Goal: Task Accomplishment & Management: Complete application form

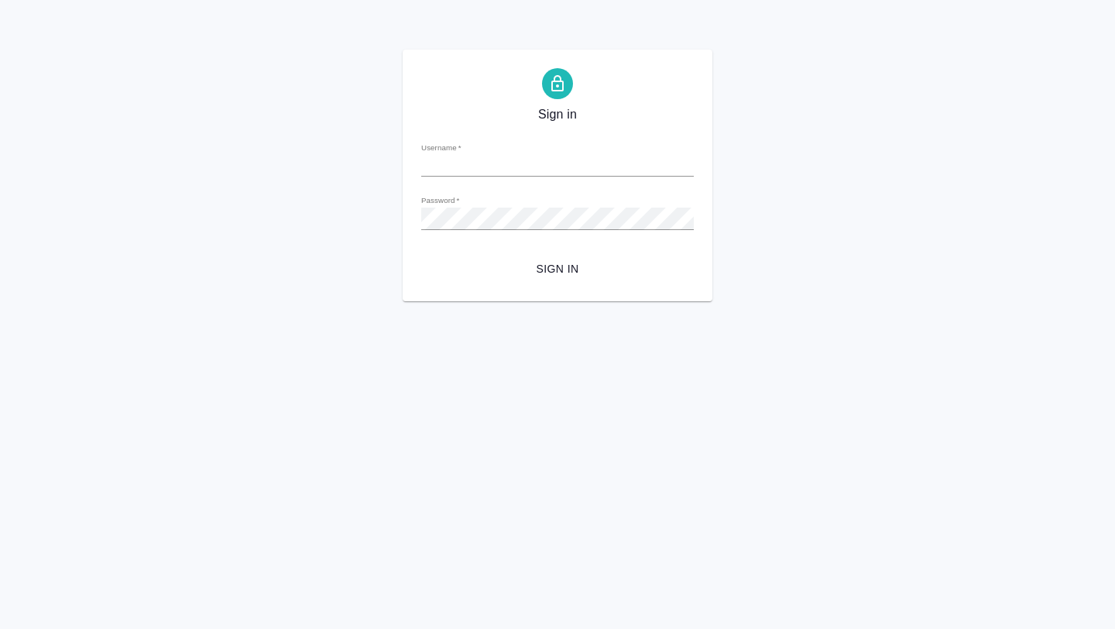
type input "a.borzova@awatera.com"
click at [537, 260] on span "Sign in" at bounding box center [558, 268] width 248 height 19
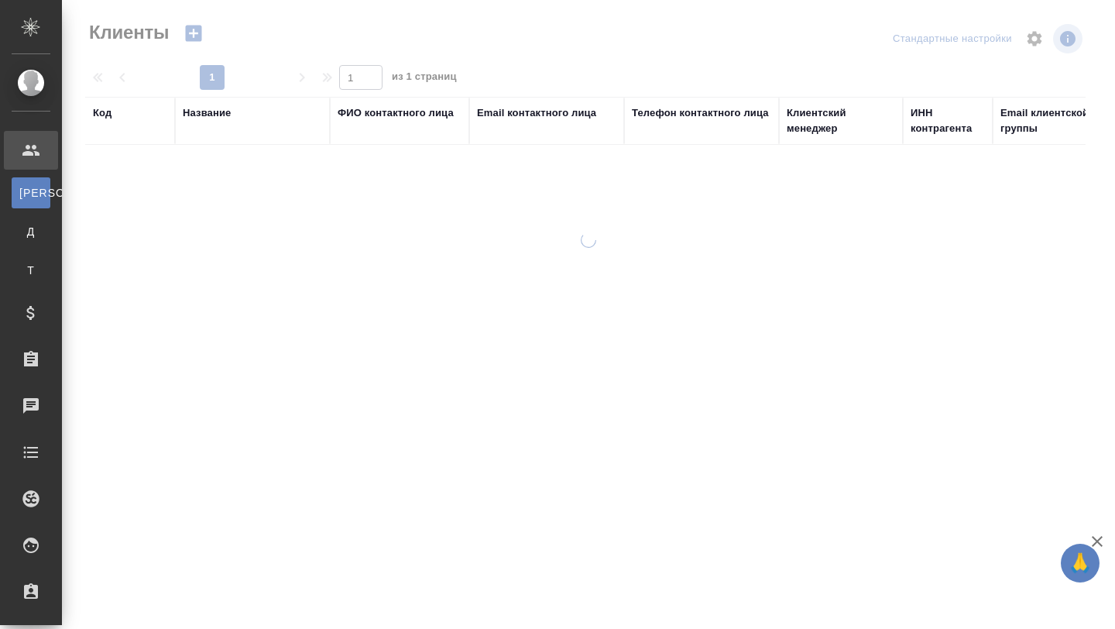
select select "RU"
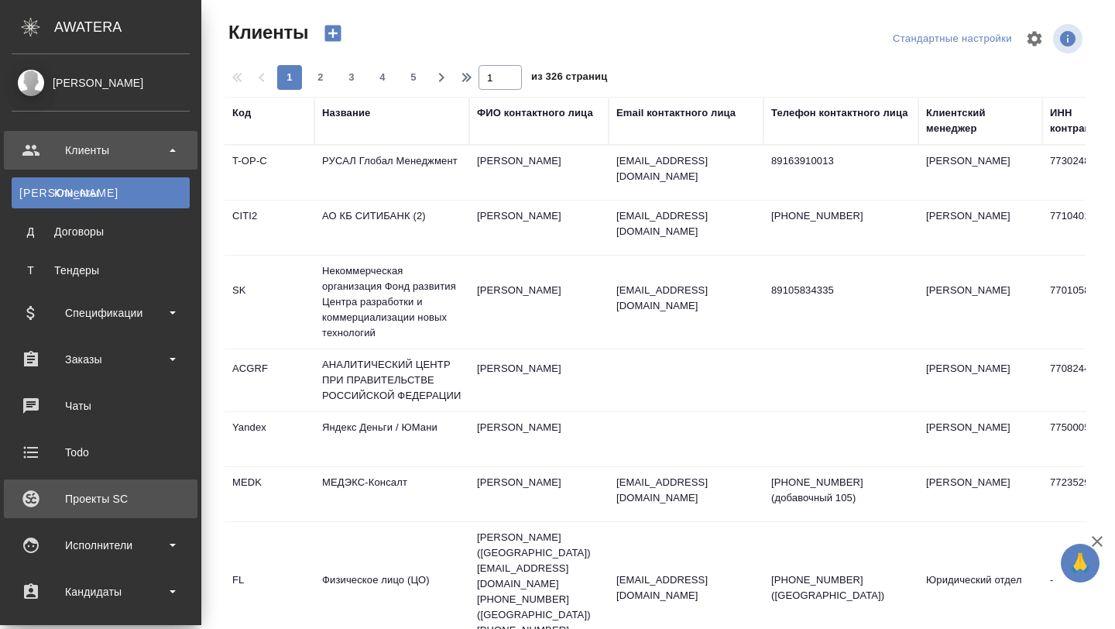
click at [122, 492] on div "Проекты SC" at bounding box center [101, 498] width 178 height 23
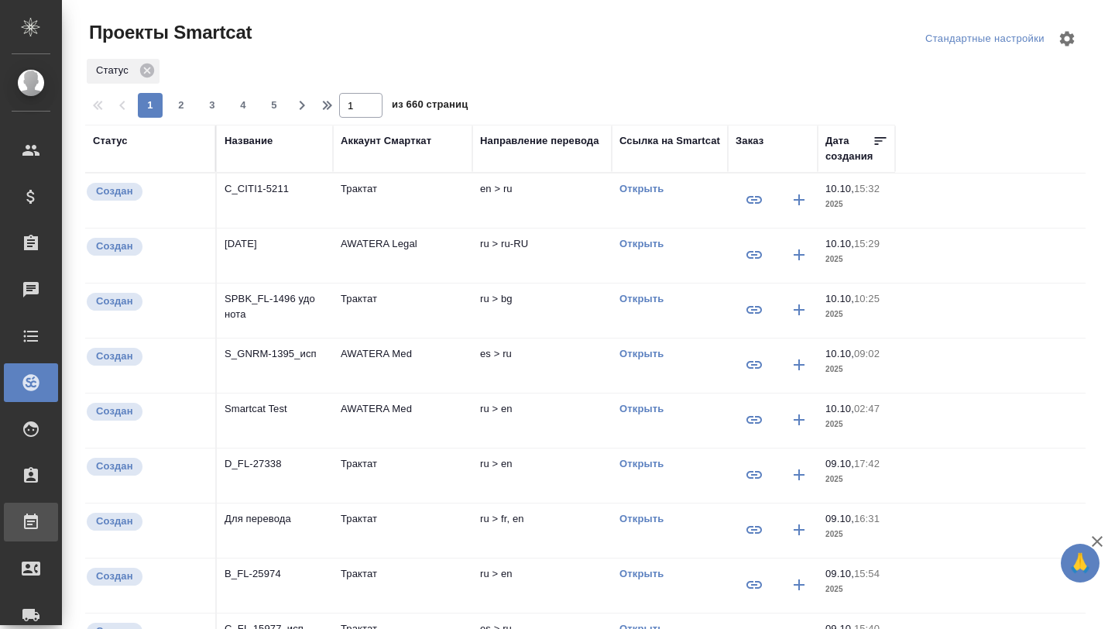
click at [42, 520] on div at bounding box center [43, 522] width 43 height 19
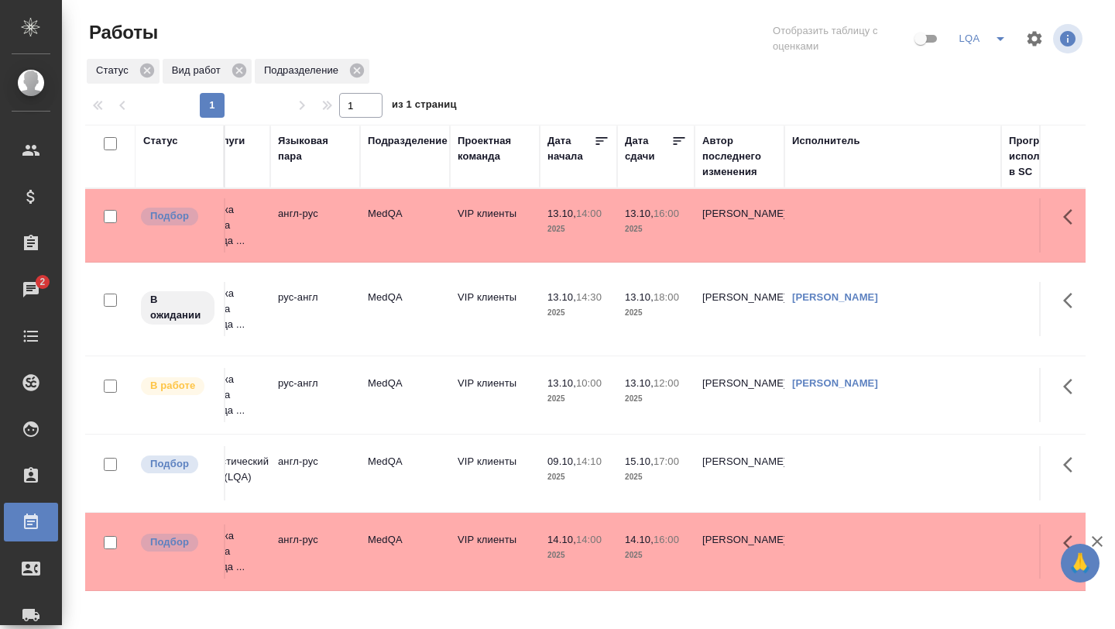
scroll to position [0, 316]
click at [549, 214] on p "13.10," at bounding box center [560, 214] width 29 height 12
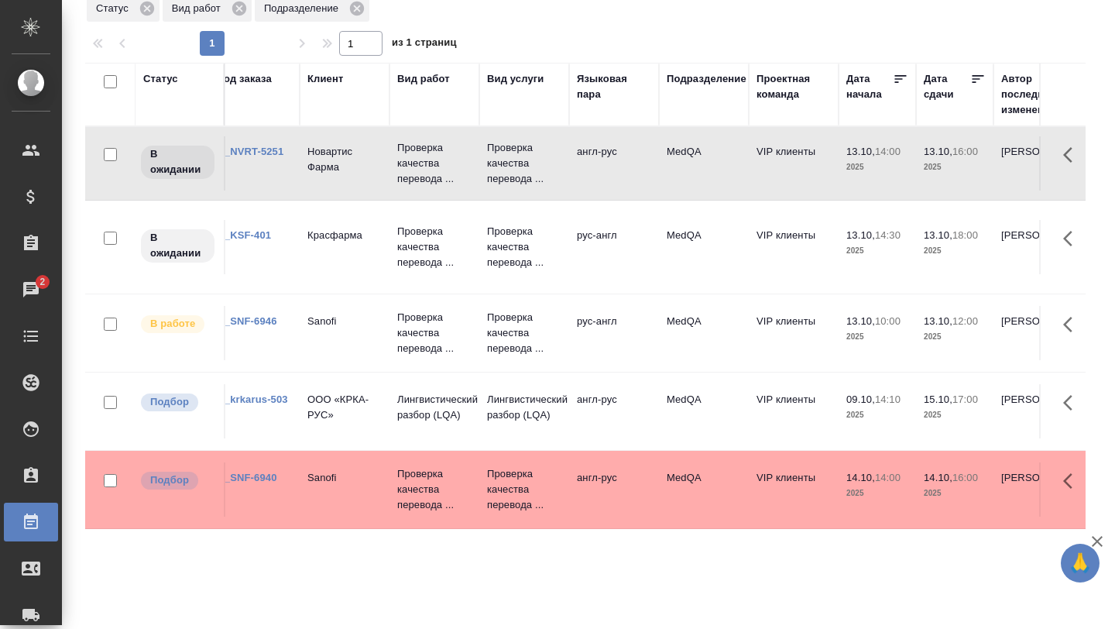
scroll to position [0, 0]
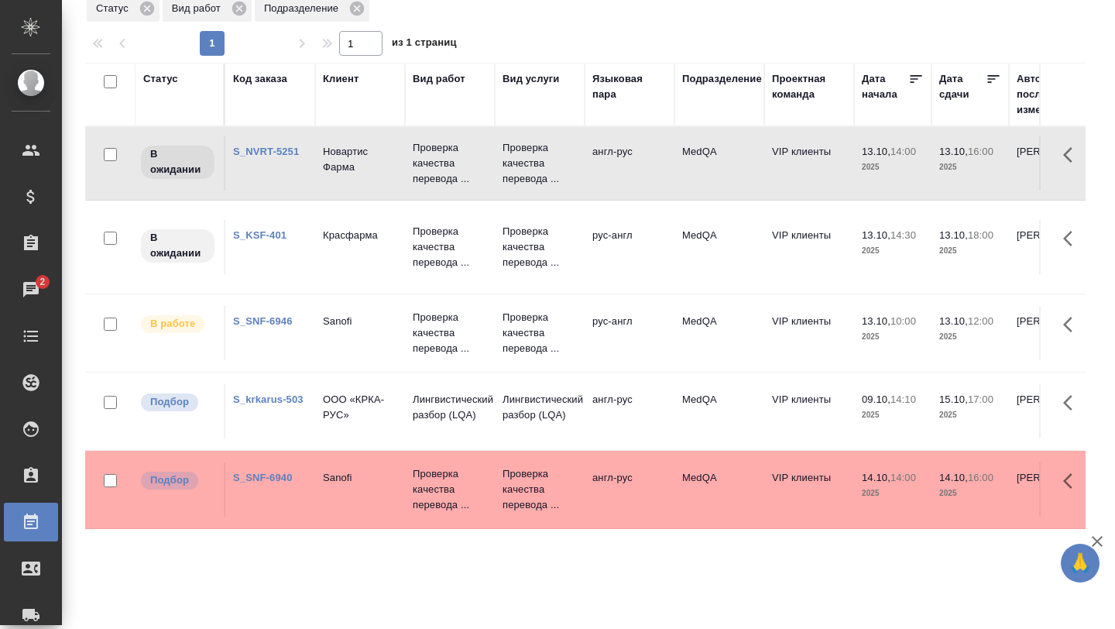
click at [365, 489] on td "Sanofi" at bounding box center [360, 489] width 90 height 54
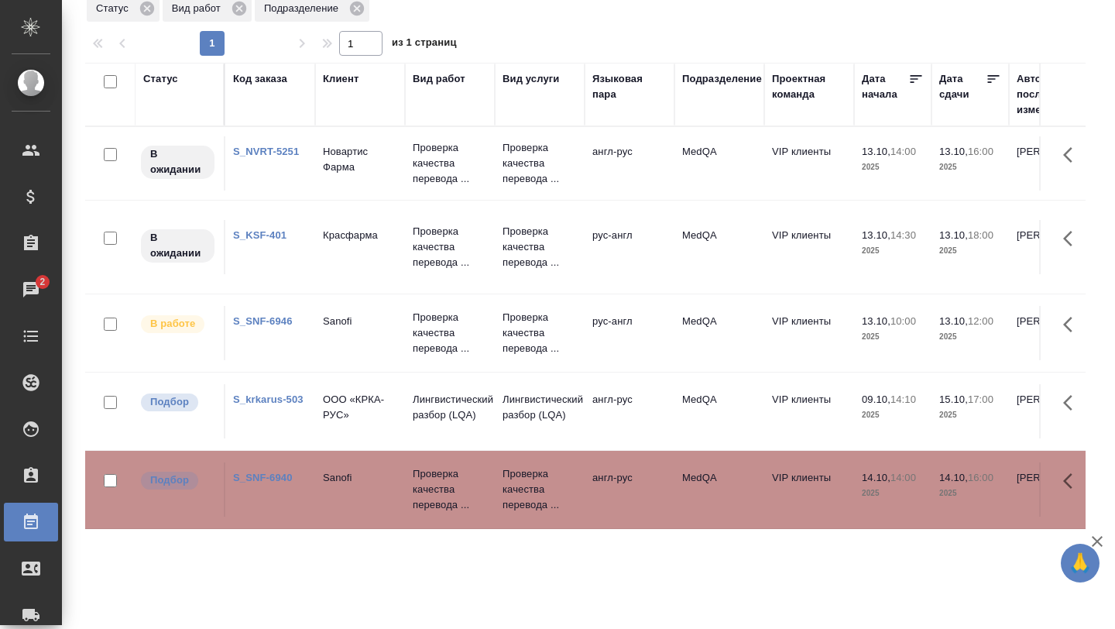
click at [365, 489] on td "Sanofi" at bounding box center [360, 489] width 90 height 54
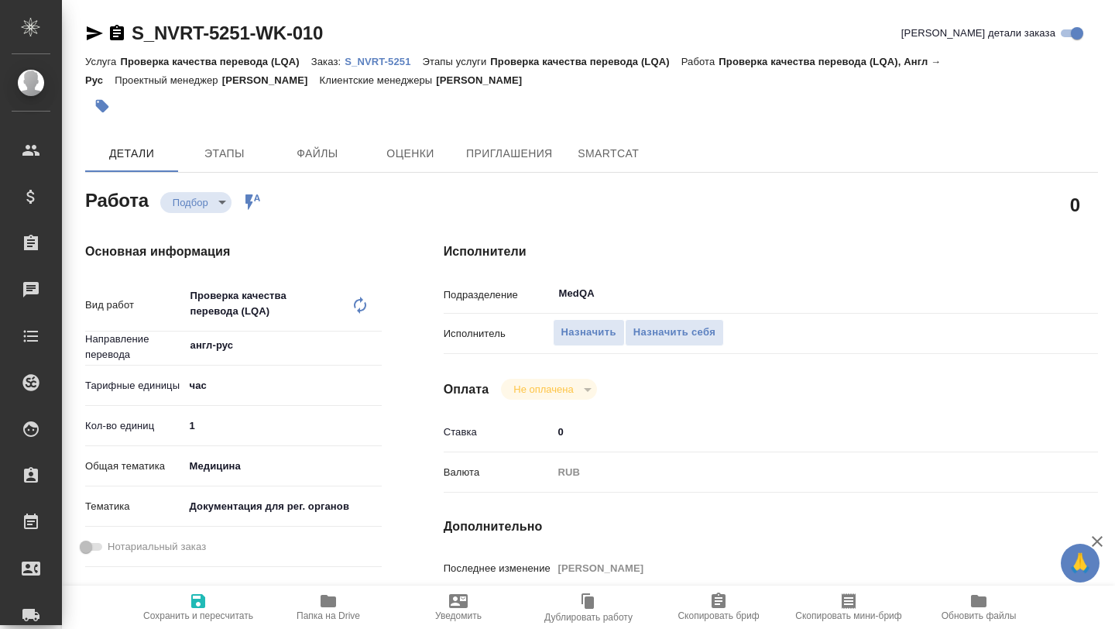
type textarea "x"
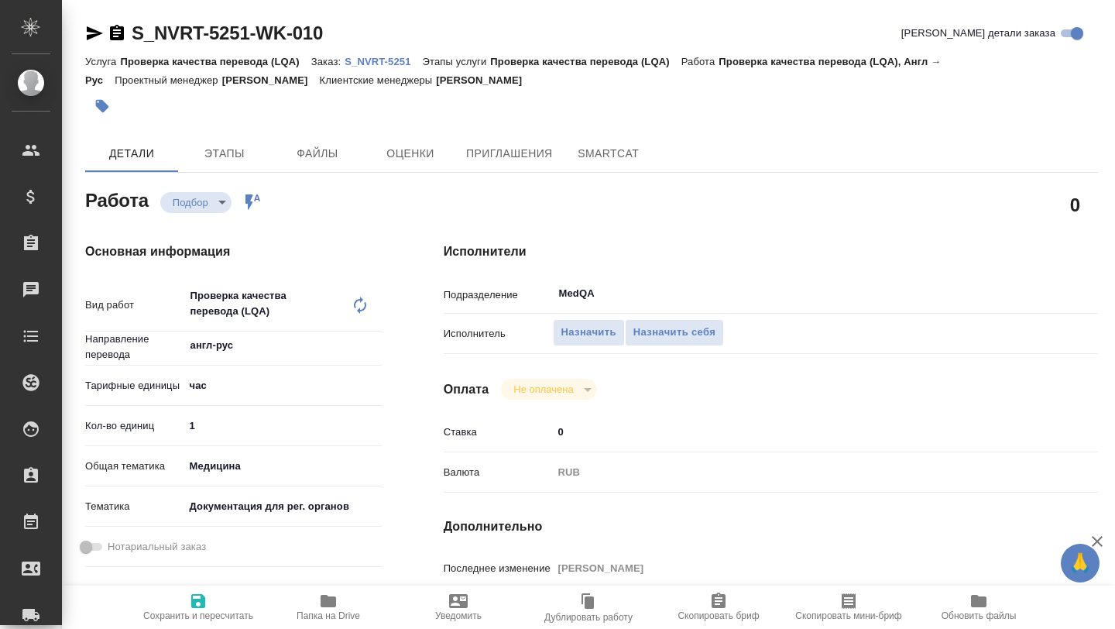
type textarea "x"
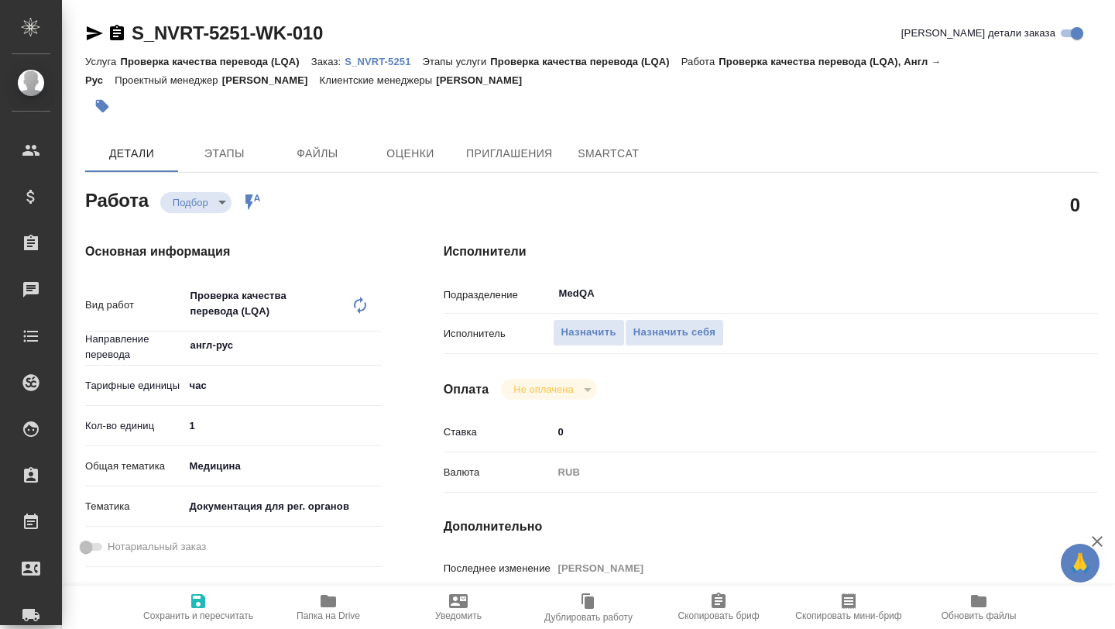
type textarea "x"
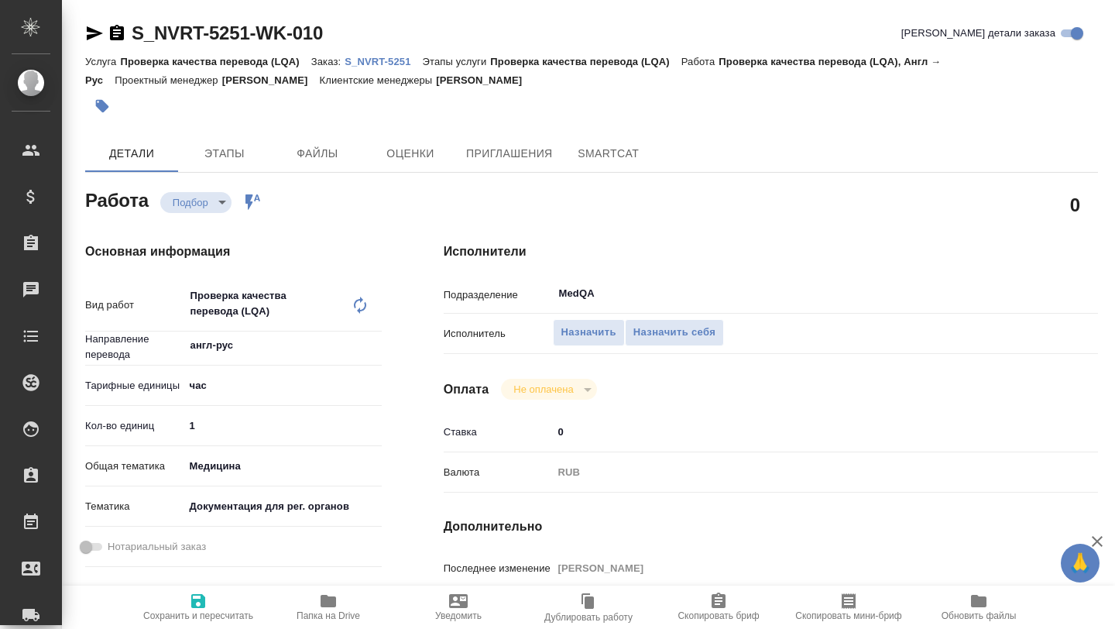
type input "recruiting"
type textarea "Проверка качества перевода (LQA)"
type textarea "x"
type input "англ-рус"
type input "5a8b1489cc6b4906c91bfd93"
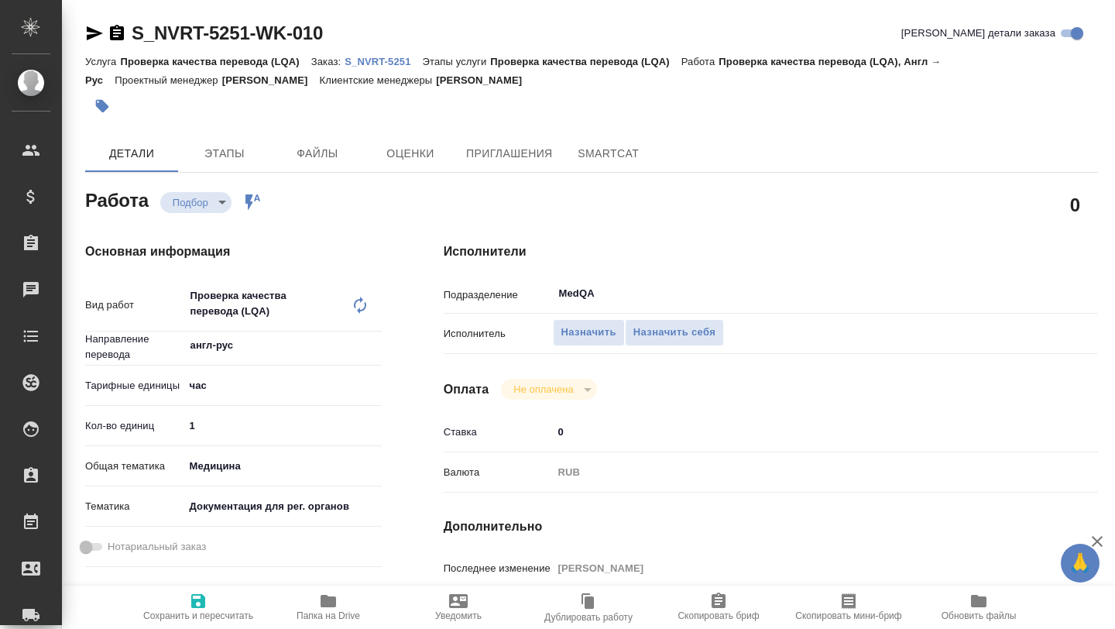
type input "1"
type input "med"
type input "5f647205b73bc97568ca66c6"
type input "[DATE] 14:00"
type input "[DATE] 16:00"
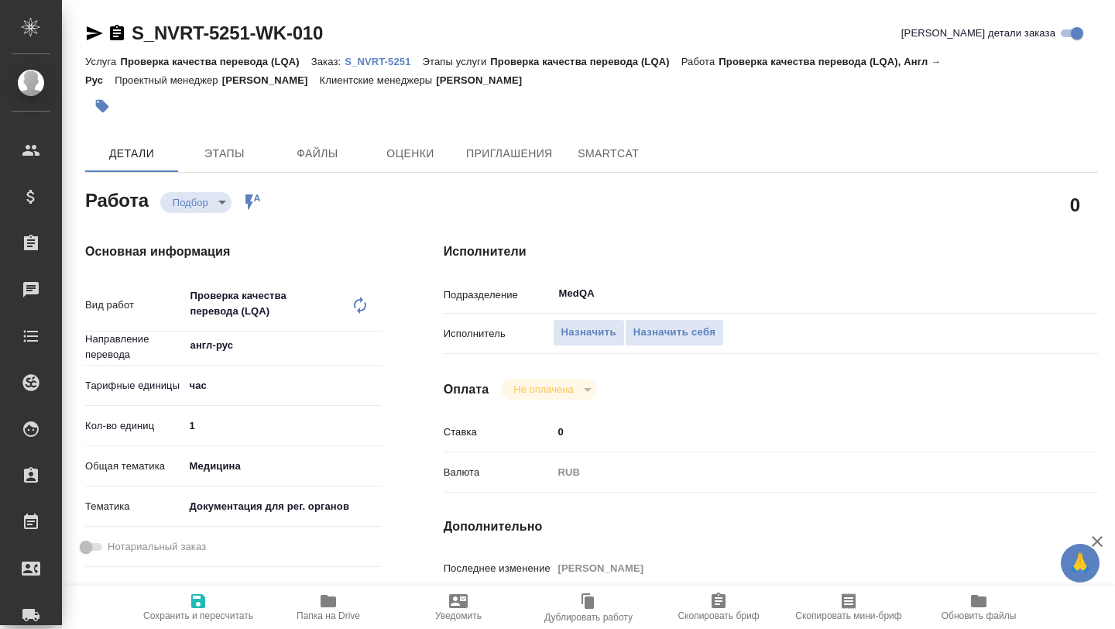
type input "[DATE] 17:00"
type input "MedQA"
type input "notPayed"
type input "0"
type input "RUB"
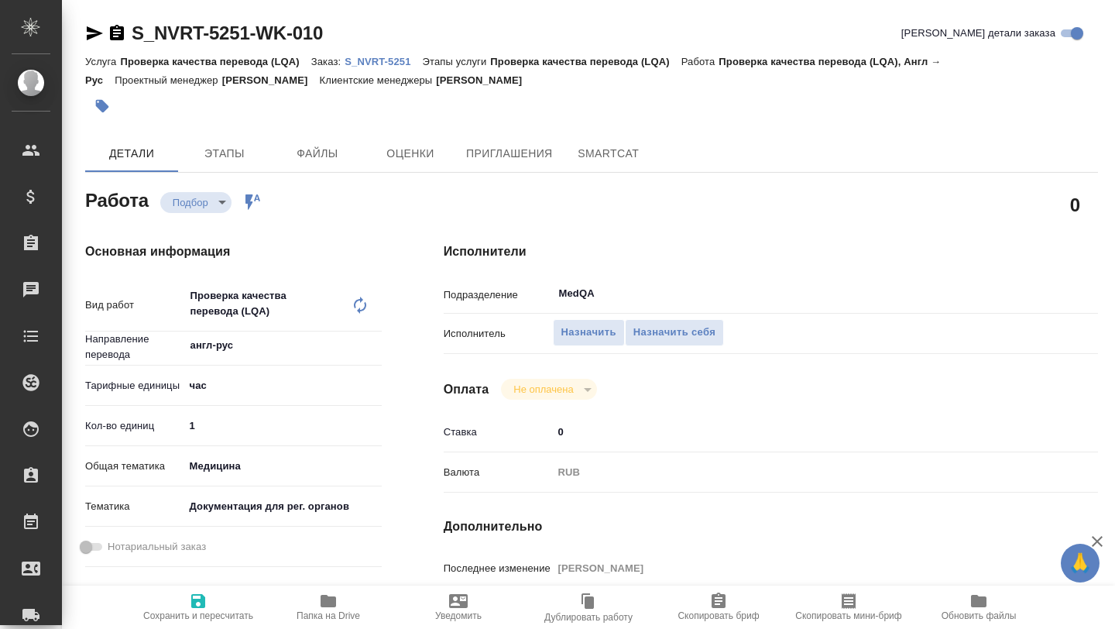
type input "Грабко Мария"
type textarea "срочный заказ пока раздаю"
type textarea "x"
type textarea "/Clients/Novartos_Pharma/Orders/S_NVRT-5251/LQA/S_NVRT-5251-WK-010"
type textarea "x"
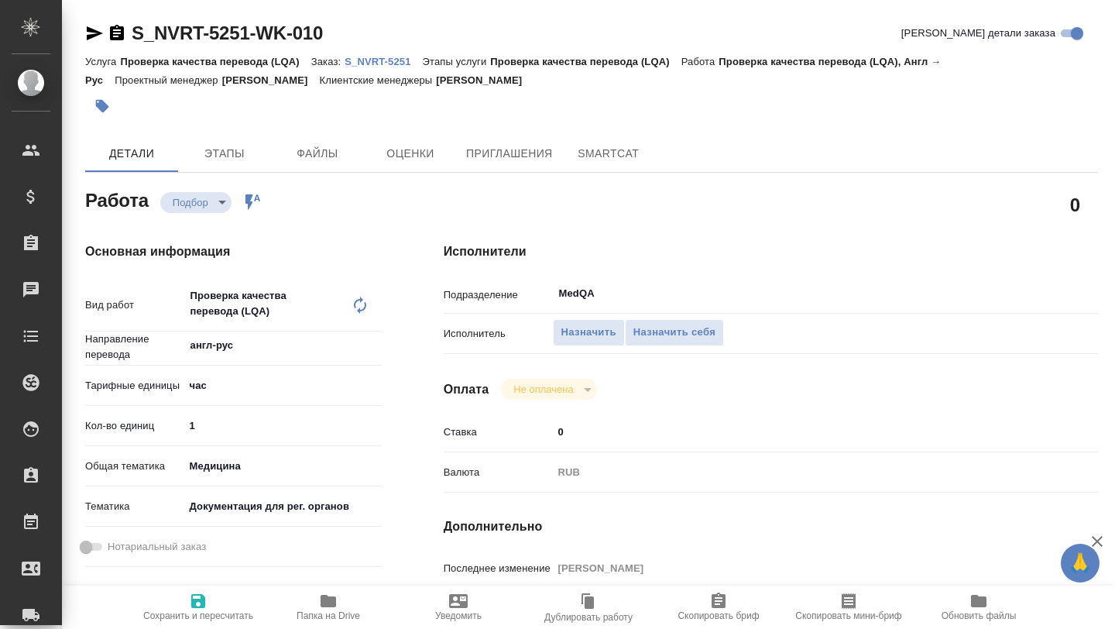
type input "S_NVRT-5251"
type input "Проверка качества перевода (LQA)"
type input "[PERSON_NAME]"
type input "/Clients/Novartos_Pharma/Orders/S_NVRT-5251"
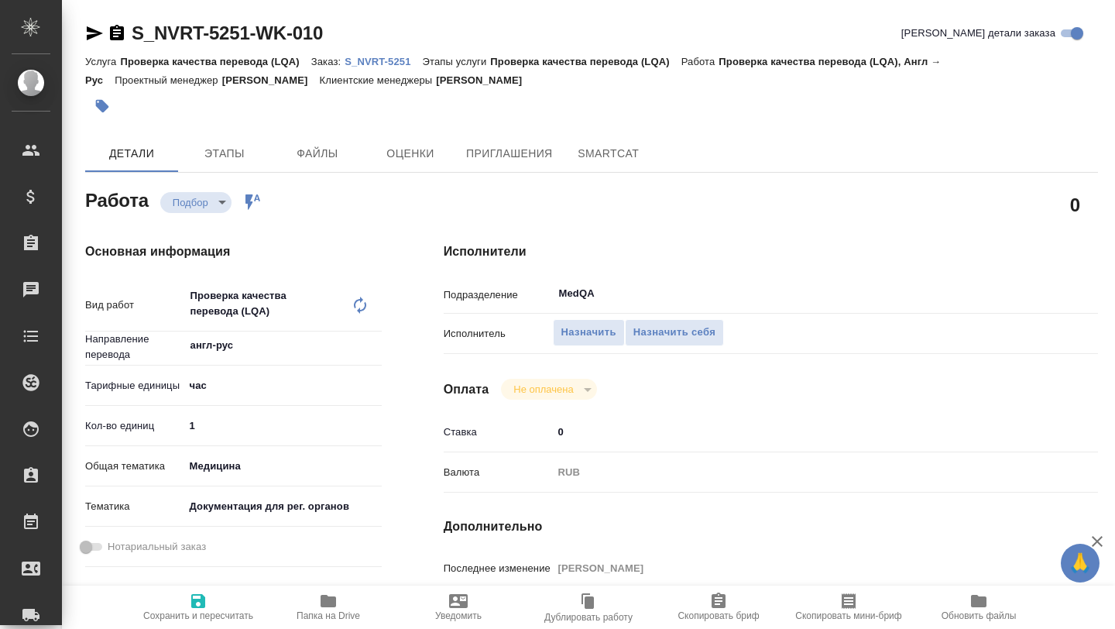
type textarea "x"
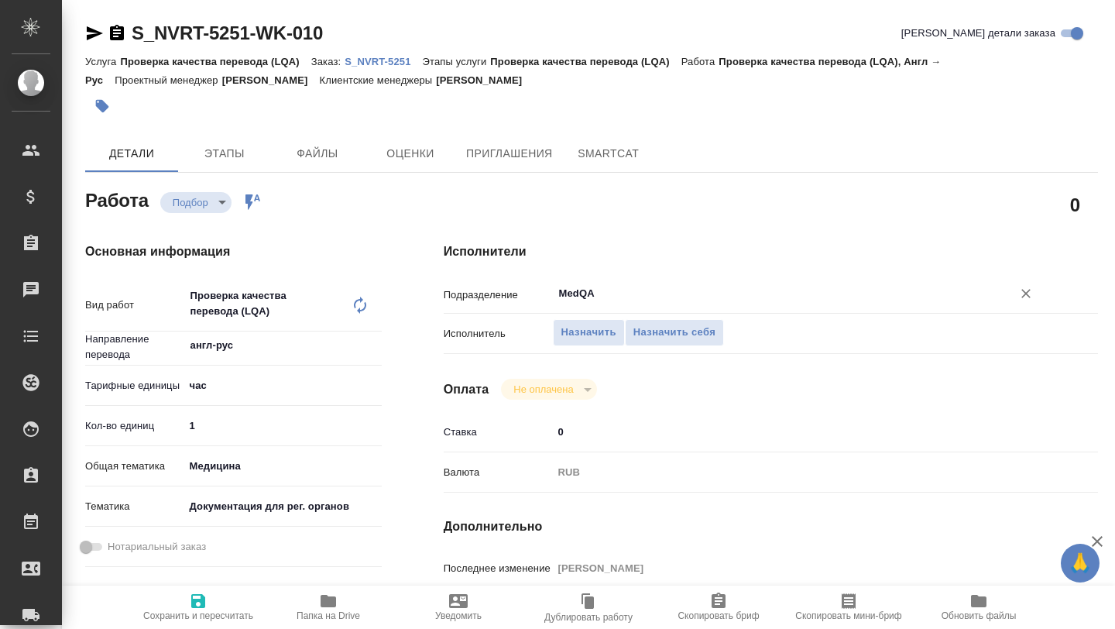
type textarea "x"
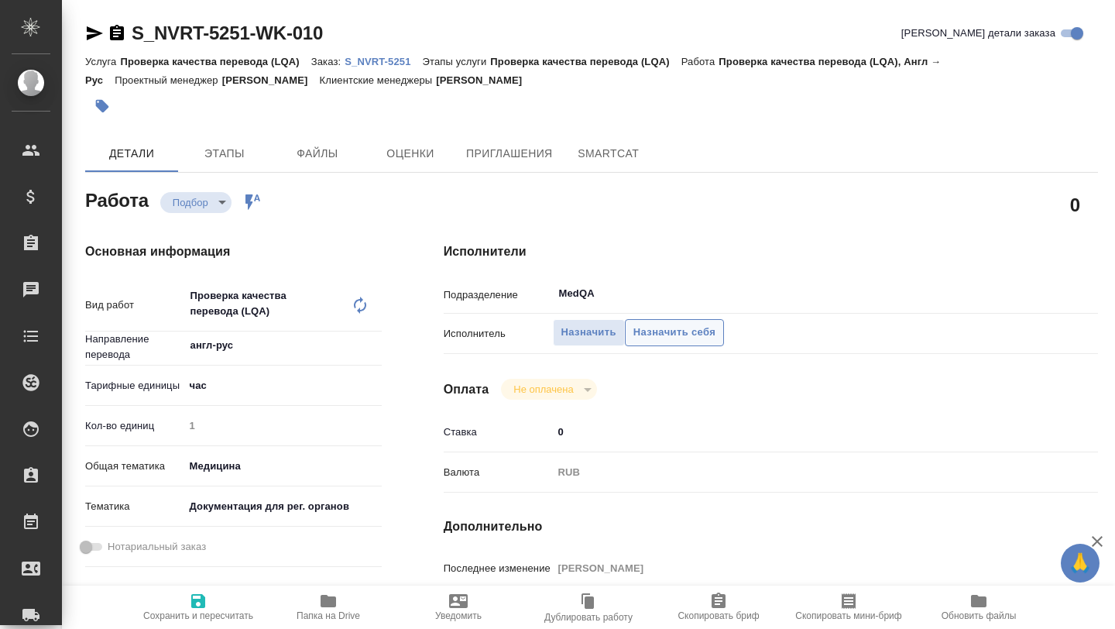
type textarea "x"
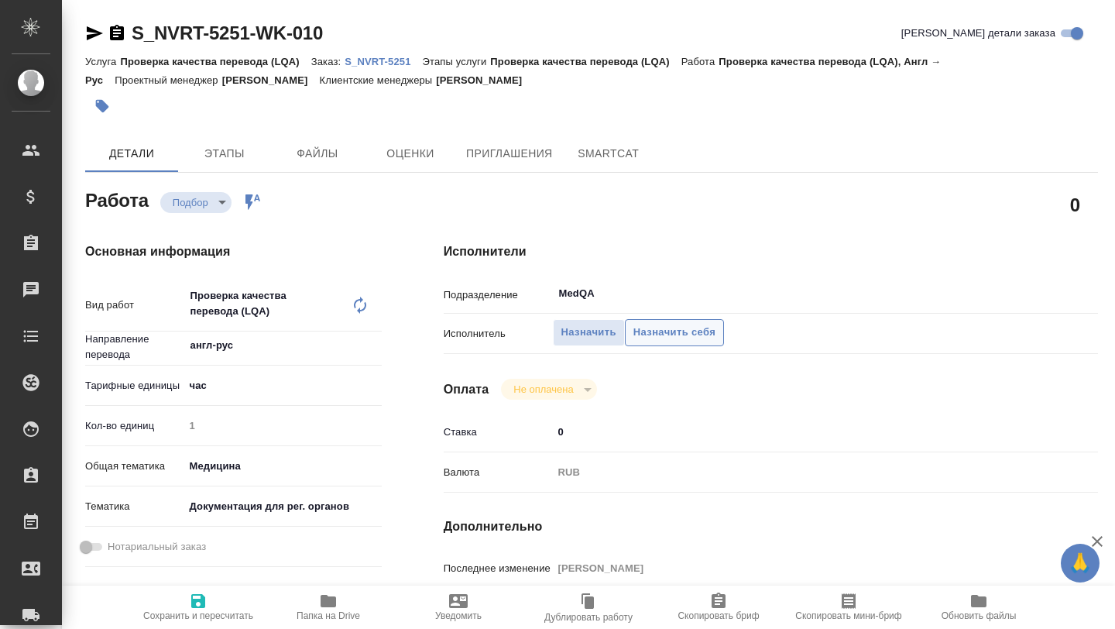
type textarea "x"
click at [672, 328] on span "Назначить себя" at bounding box center [674, 333] width 82 height 18
type textarea "x"
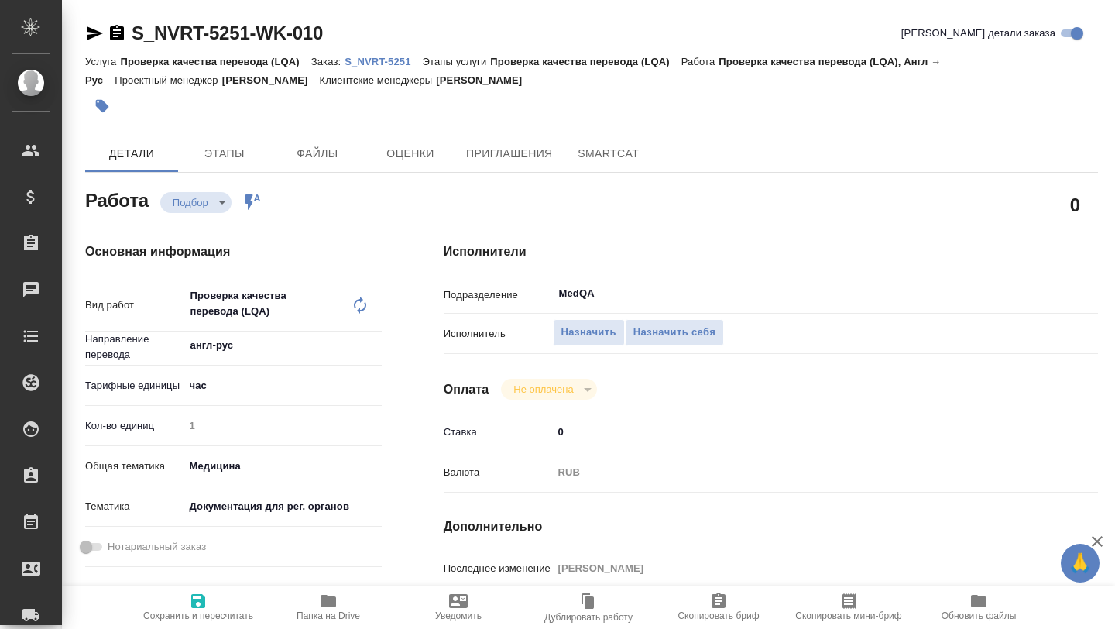
type textarea "x"
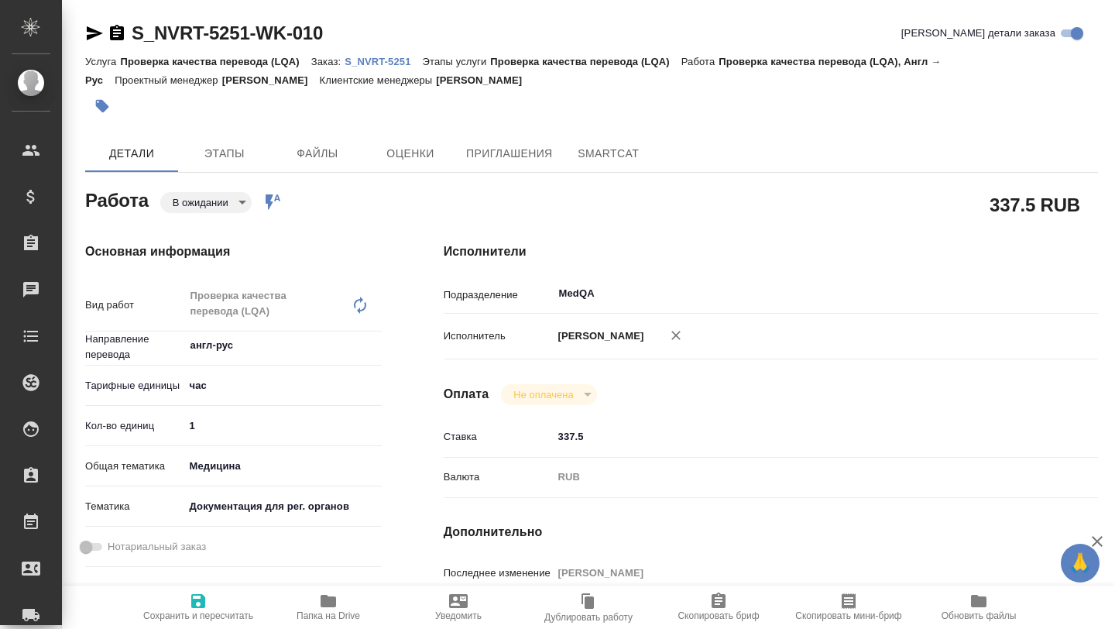
type textarea "x"
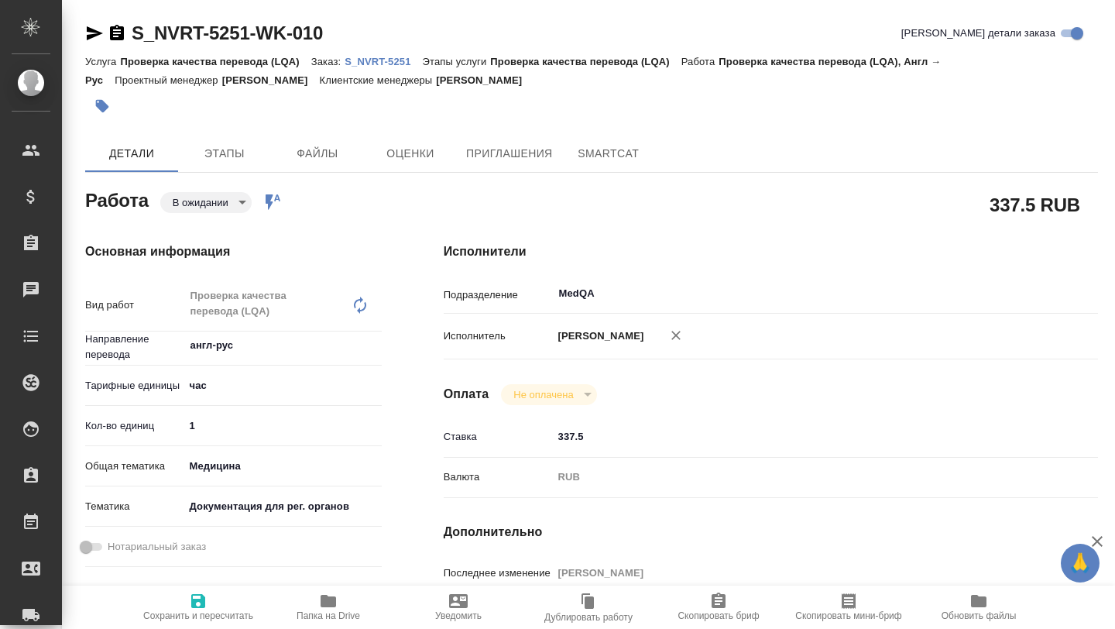
type textarea "x"
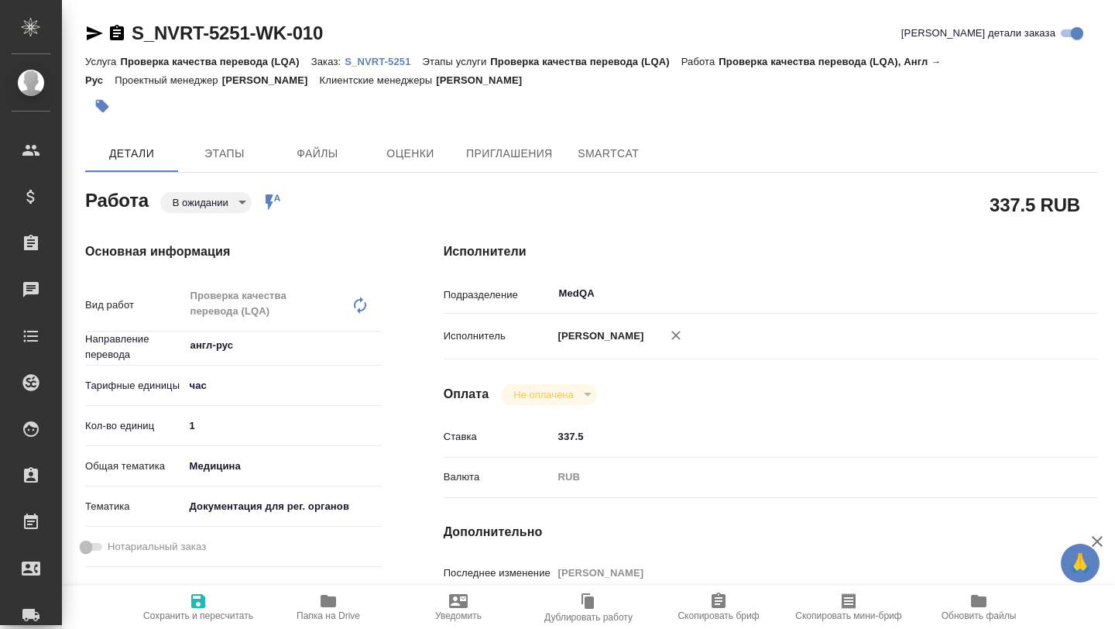
type textarea "x"
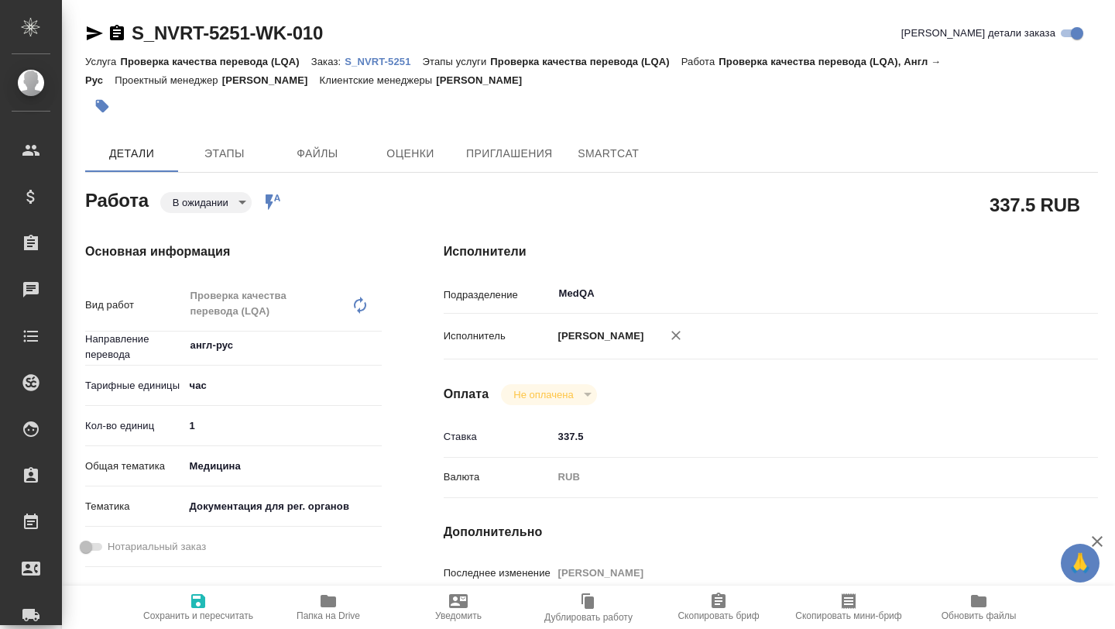
type textarea "x"
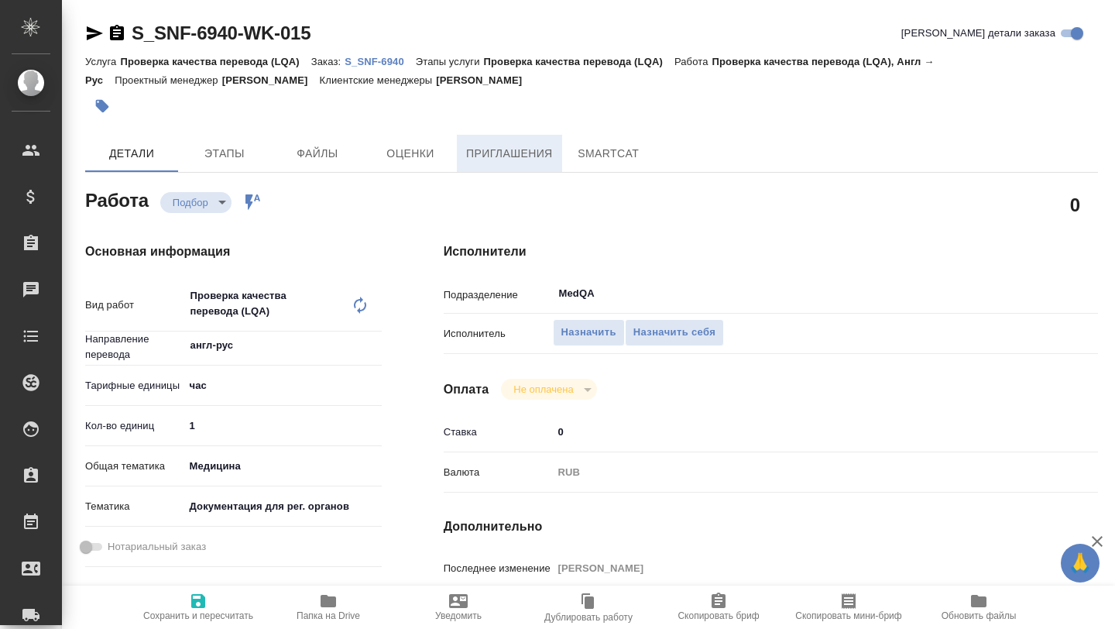
type textarea "x"
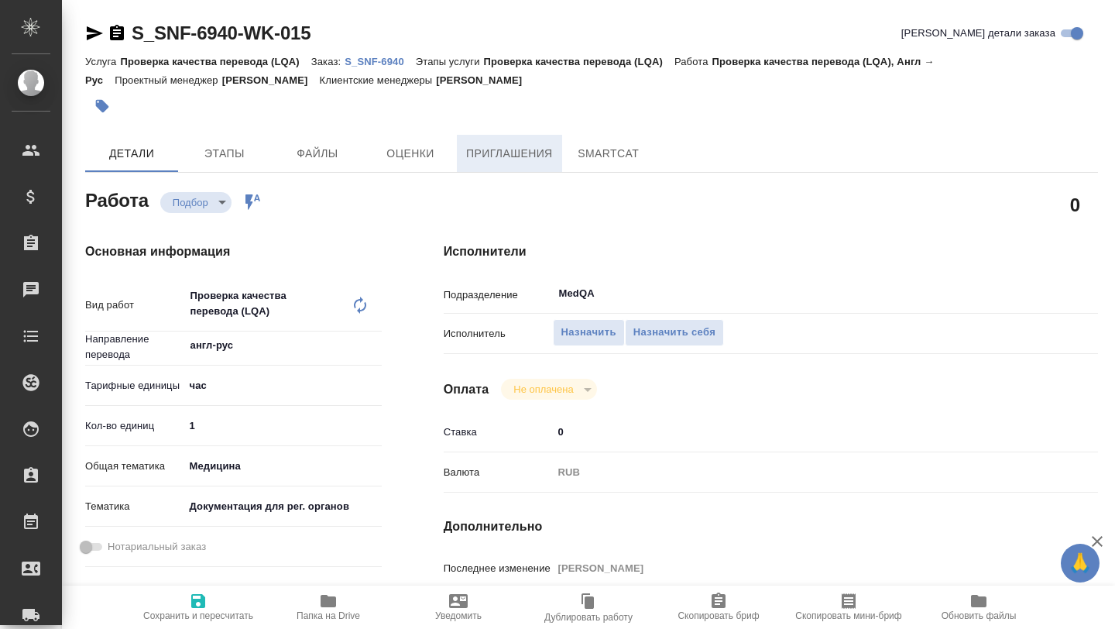
type textarea "x"
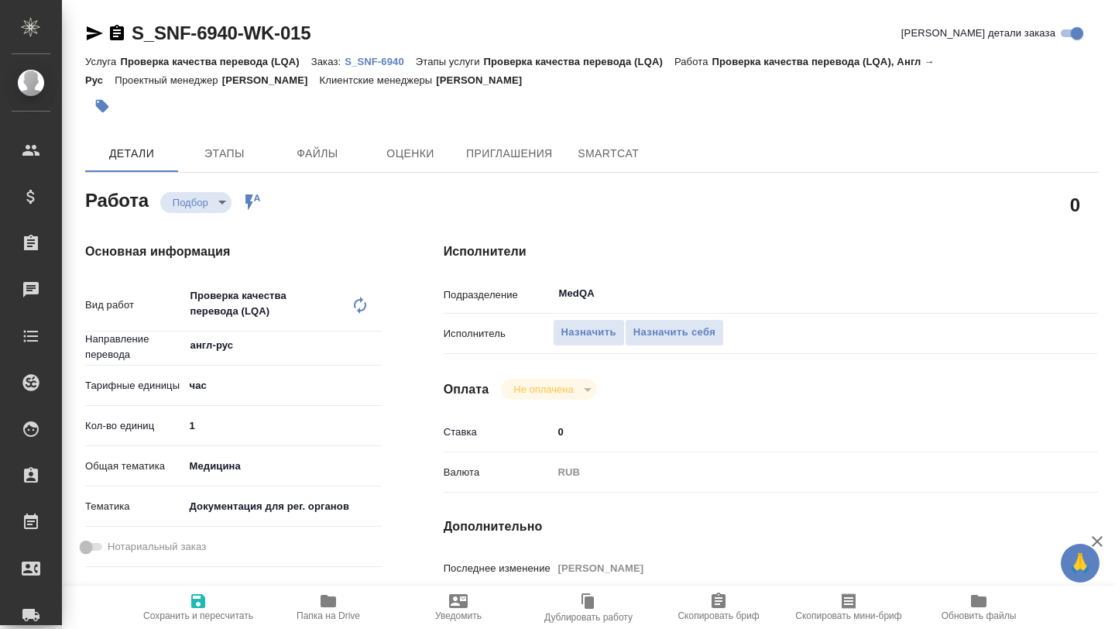
type textarea "x"
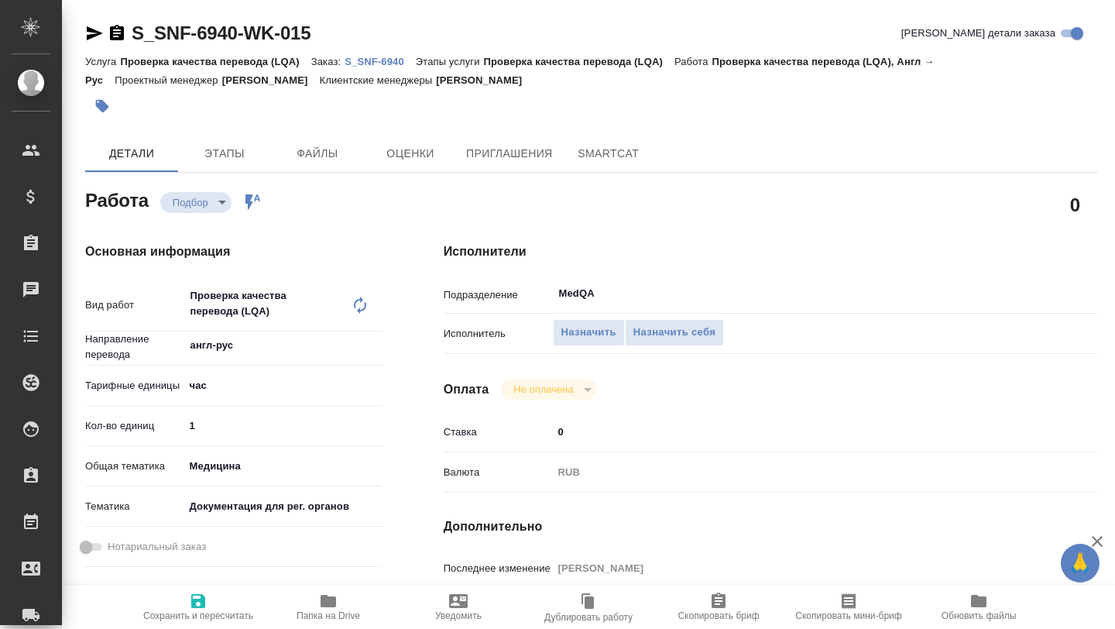
type textarea "x"
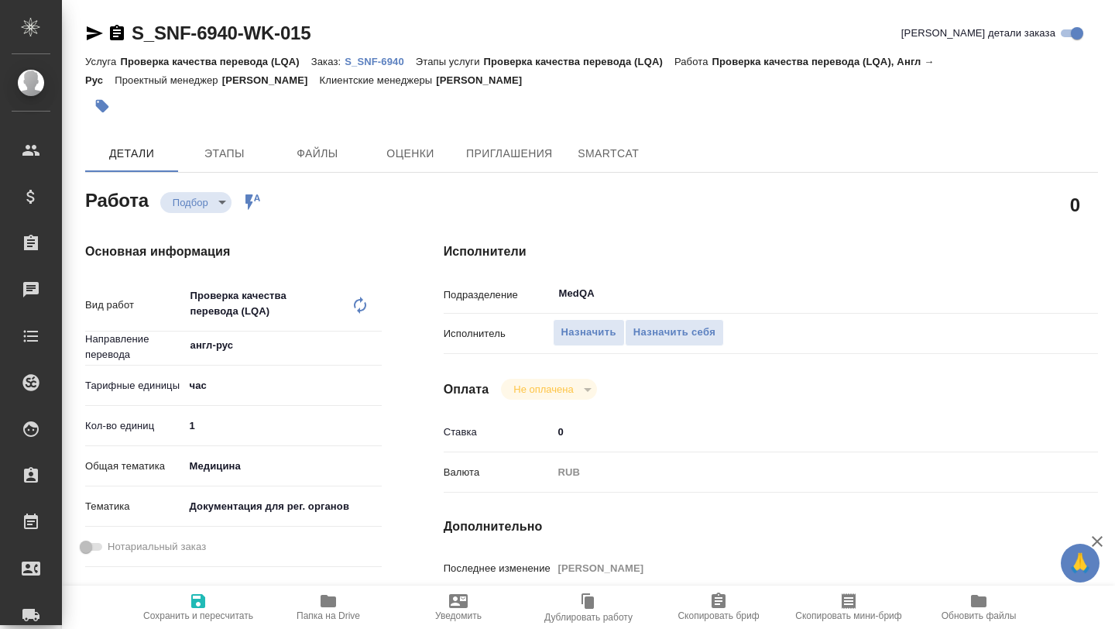
type textarea "x"
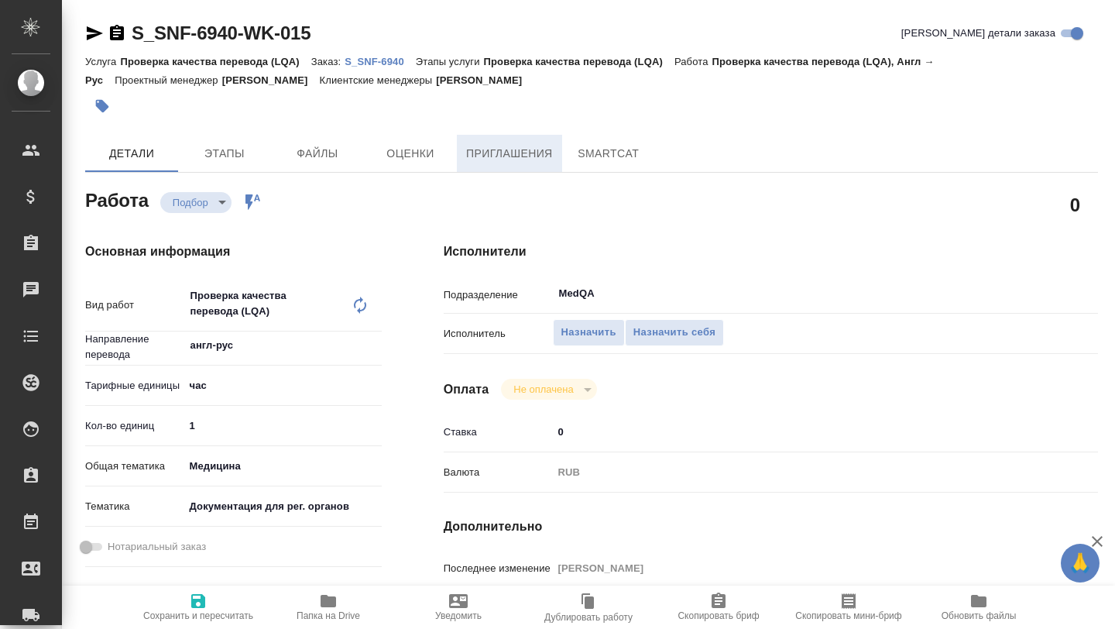
type textarea "x"
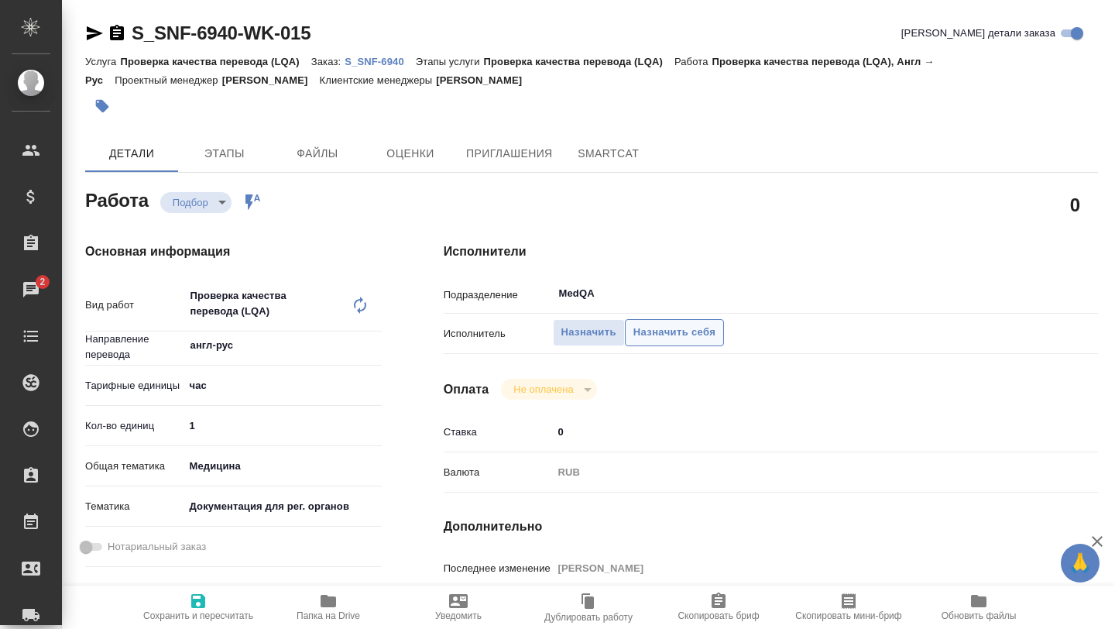
click at [685, 329] on span "Назначить себя" at bounding box center [674, 333] width 82 height 18
